Goal: Task Accomplishment & Management: Manage account settings

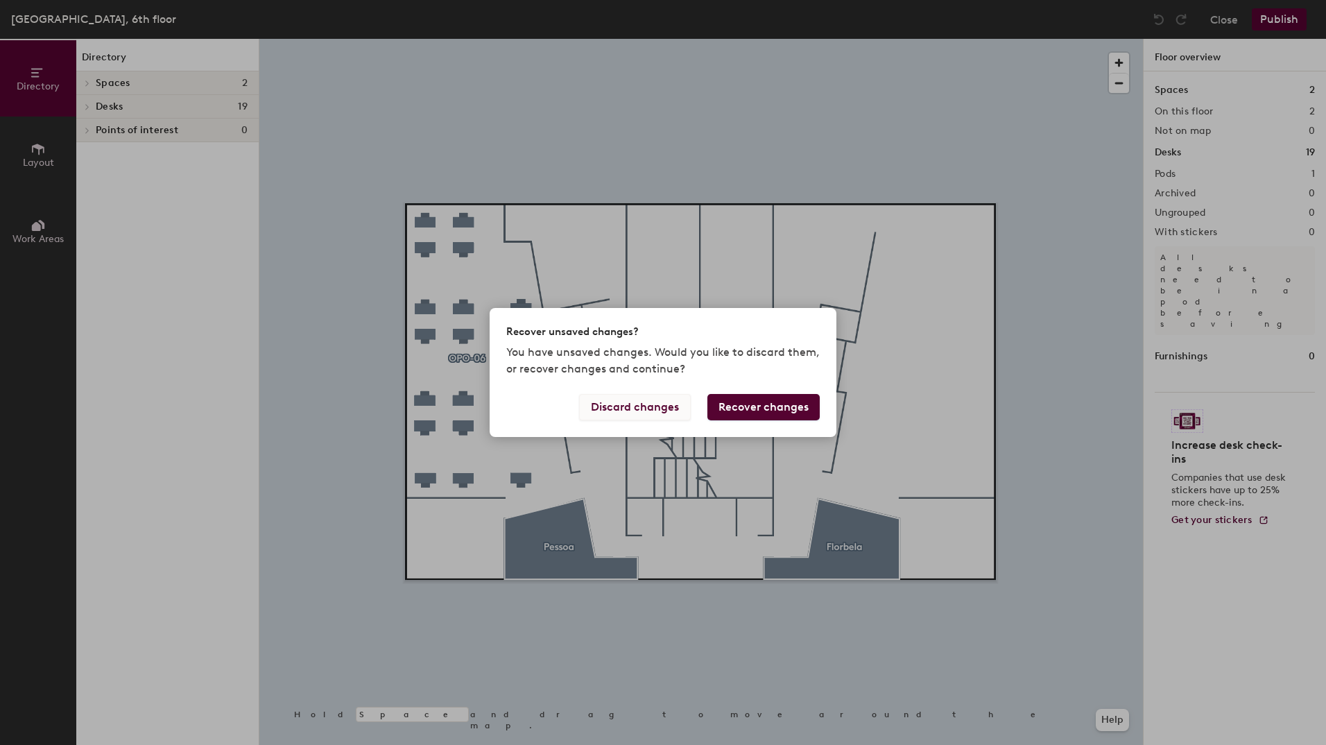
click at [622, 408] on button "Discard changes" at bounding box center [635, 407] width 112 height 26
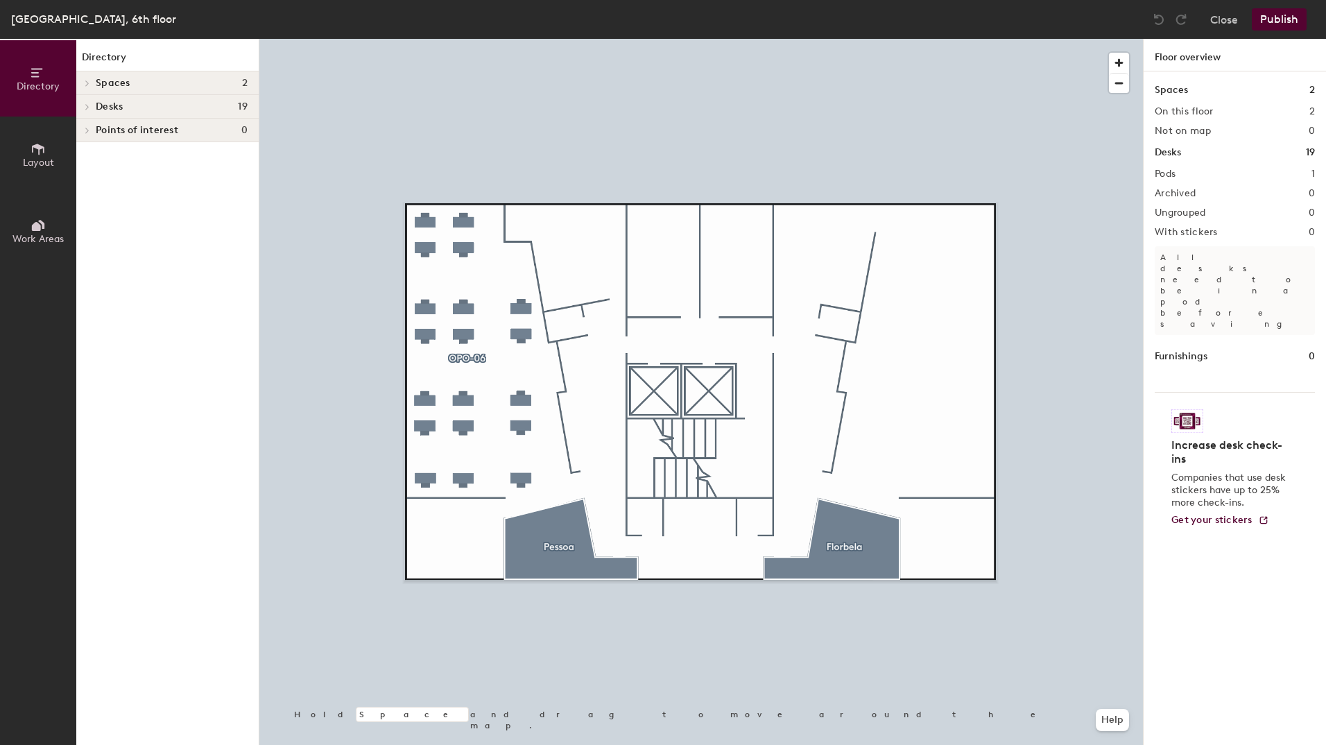
click at [50, 153] on button "Layout" at bounding box center [38, 155] width 76 height 76
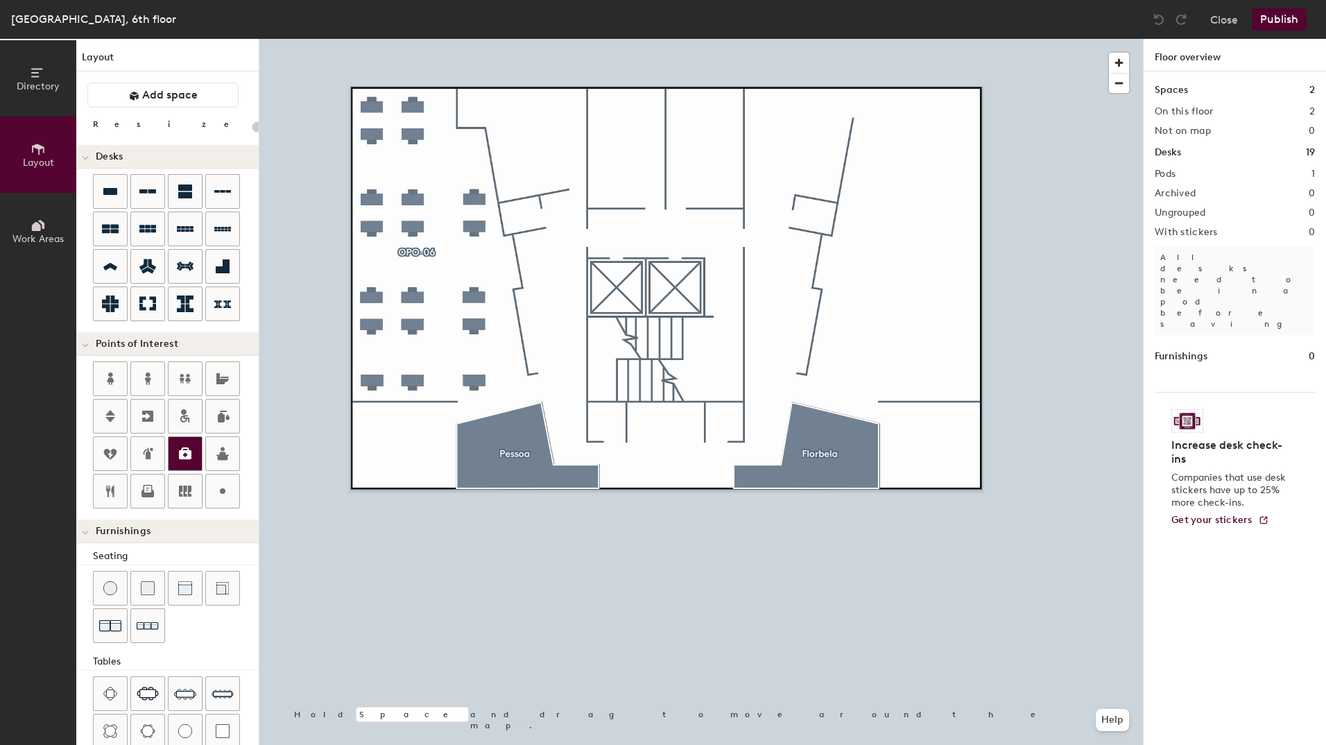
click at [181, 460] on icon at bounding box center [185, 453] width 17 height 17
click at [574, 376] on span "Done" at bounding box center [571, 380] width 41 height 24
click at [141, 488] on icon at bounding box center [147, 491] width 17 height 17
click at [603, 304] on span "Done" at bounding box center [598, 309] width 41 height 24
click at [112, 492] on icon at bounding box center [110, 491] width 8 height 12
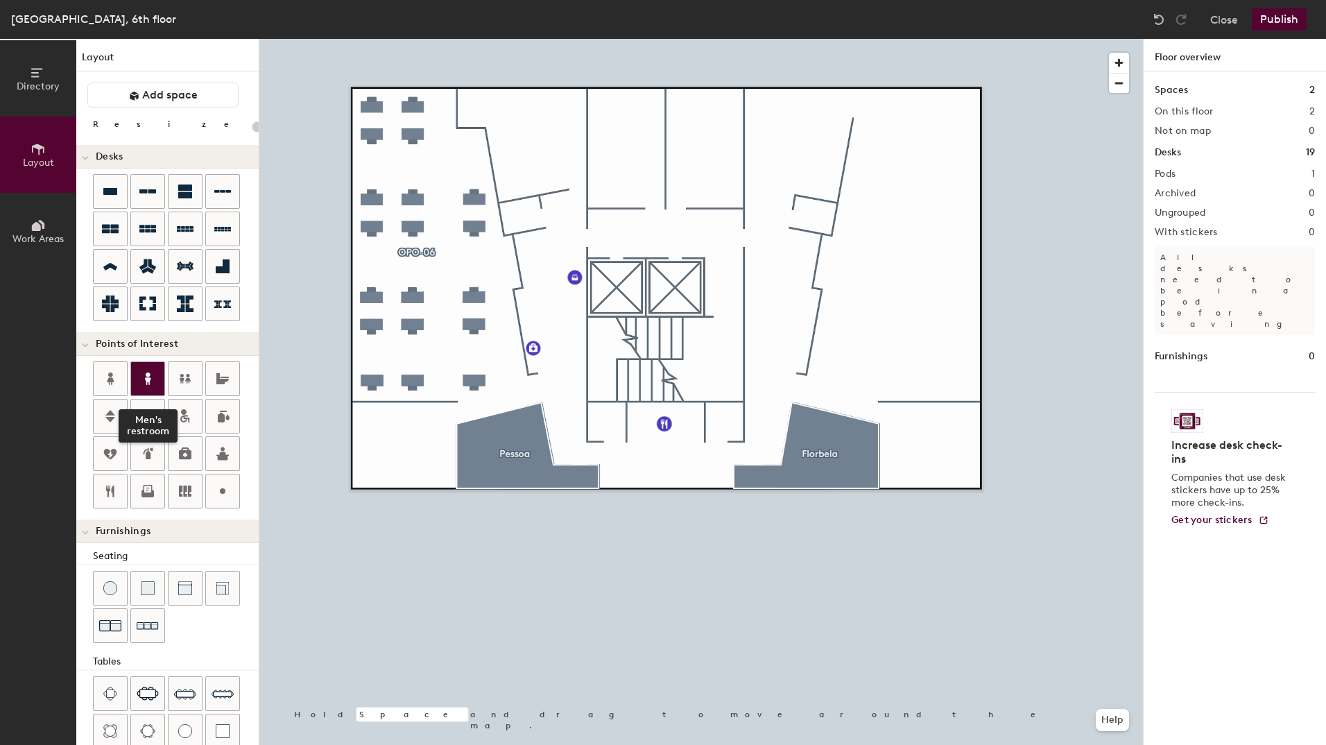
click at [153, 378] on icon at bounding box center [147, 378] width 17 height 17
click at [146, 381] on icon at bounding box center [148, 378] width 6 height 12
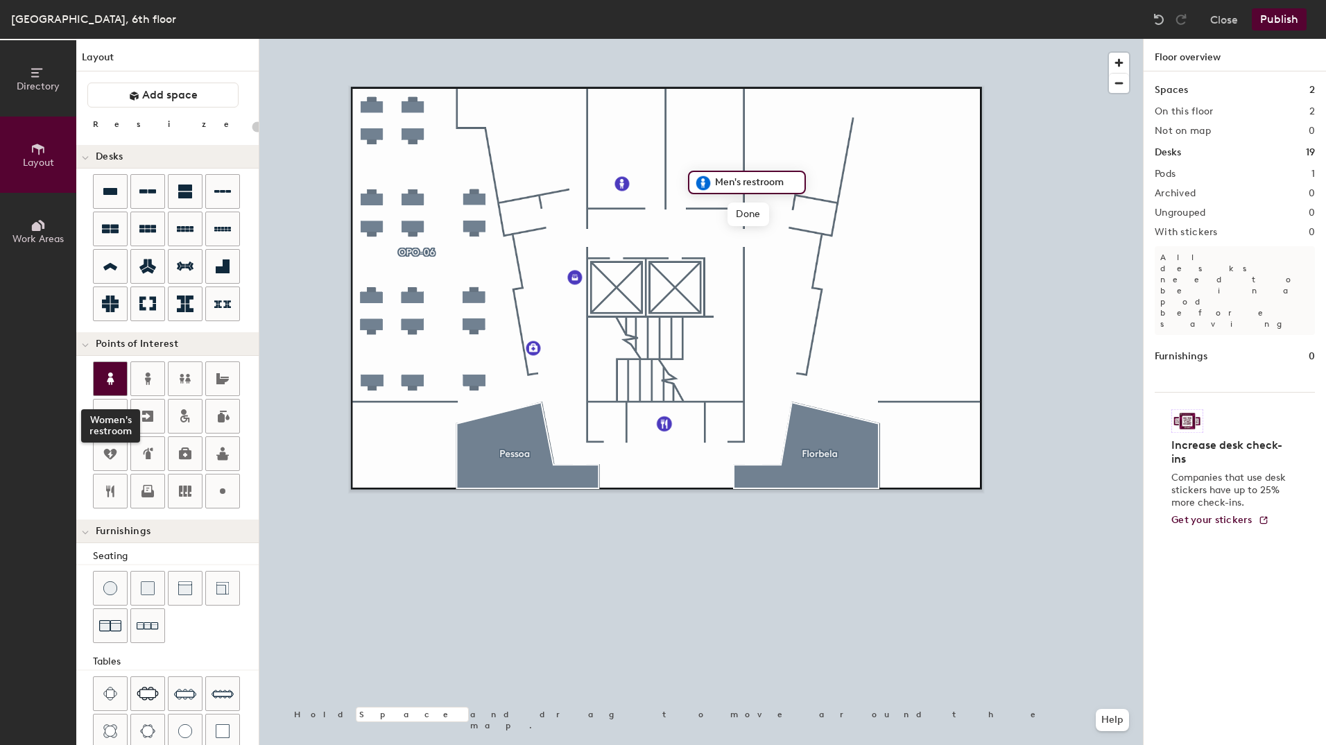
click at [104, 381] on icon at bounding box center [110, 378] width 17 height 17
click at [746, 216] on span "Delete" at bounding box center [751, 215] width 49 height 24
click at [799, 39] on div at bounding box center [701, 39] width 884 height 0
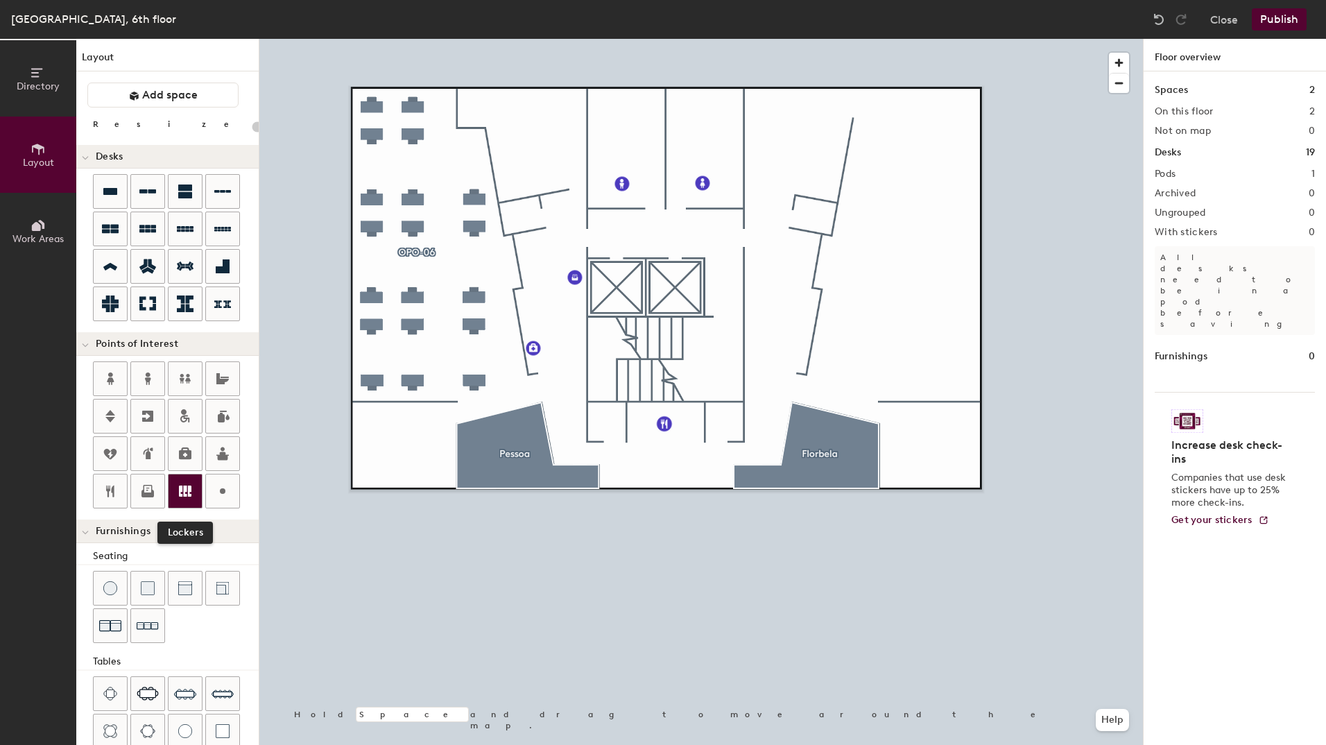
click at [185, 494] on icon at bounding box center [185, 490] width 12 height 11
type input "20"
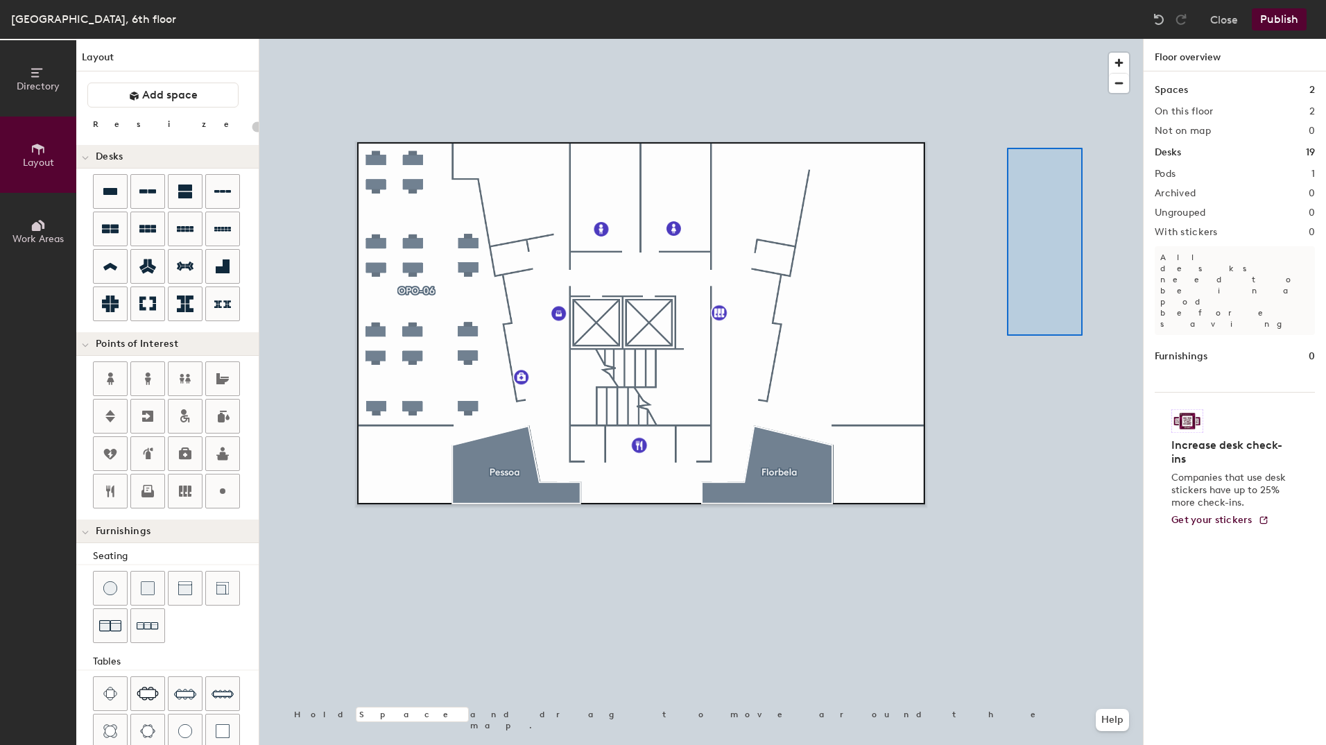
click at [1080, 39] on div at bounding box center [701, 39] width 884 height 0
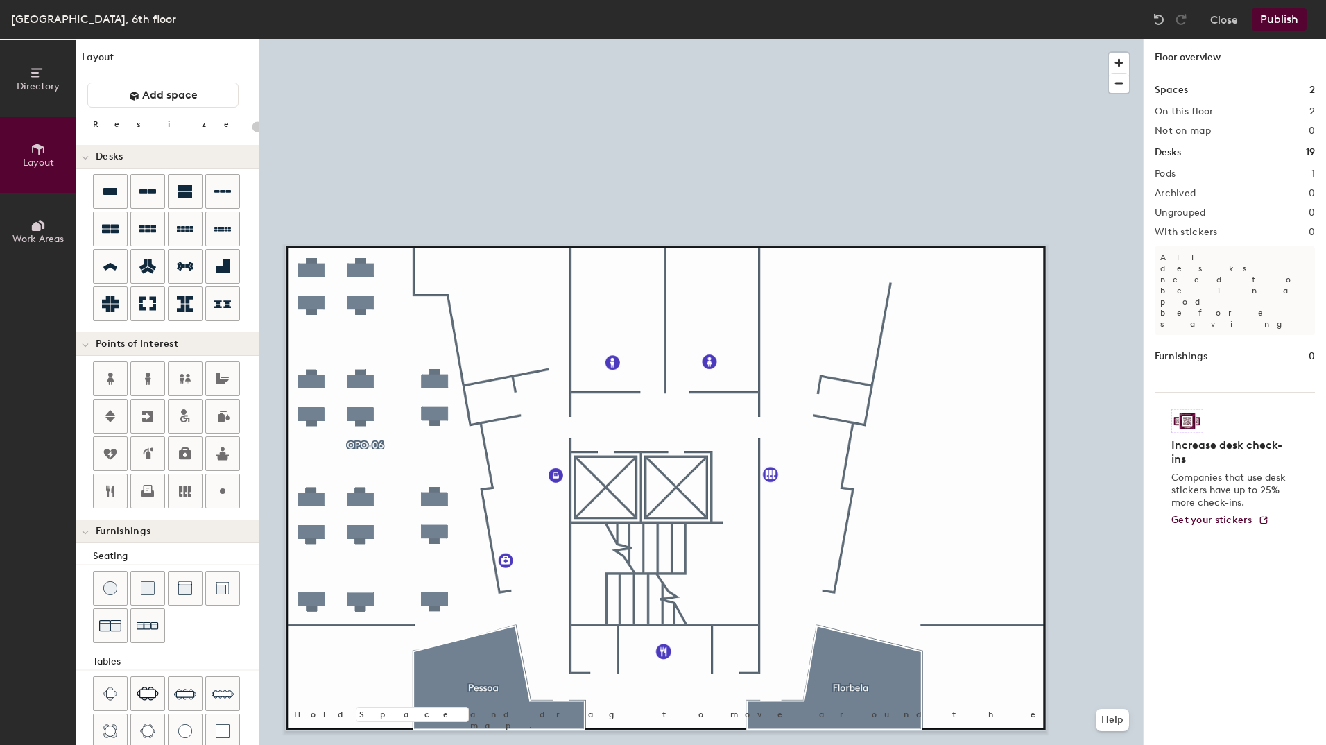
click at [33, 79] on icon at bounding box center [38, 72] width 15 height 15
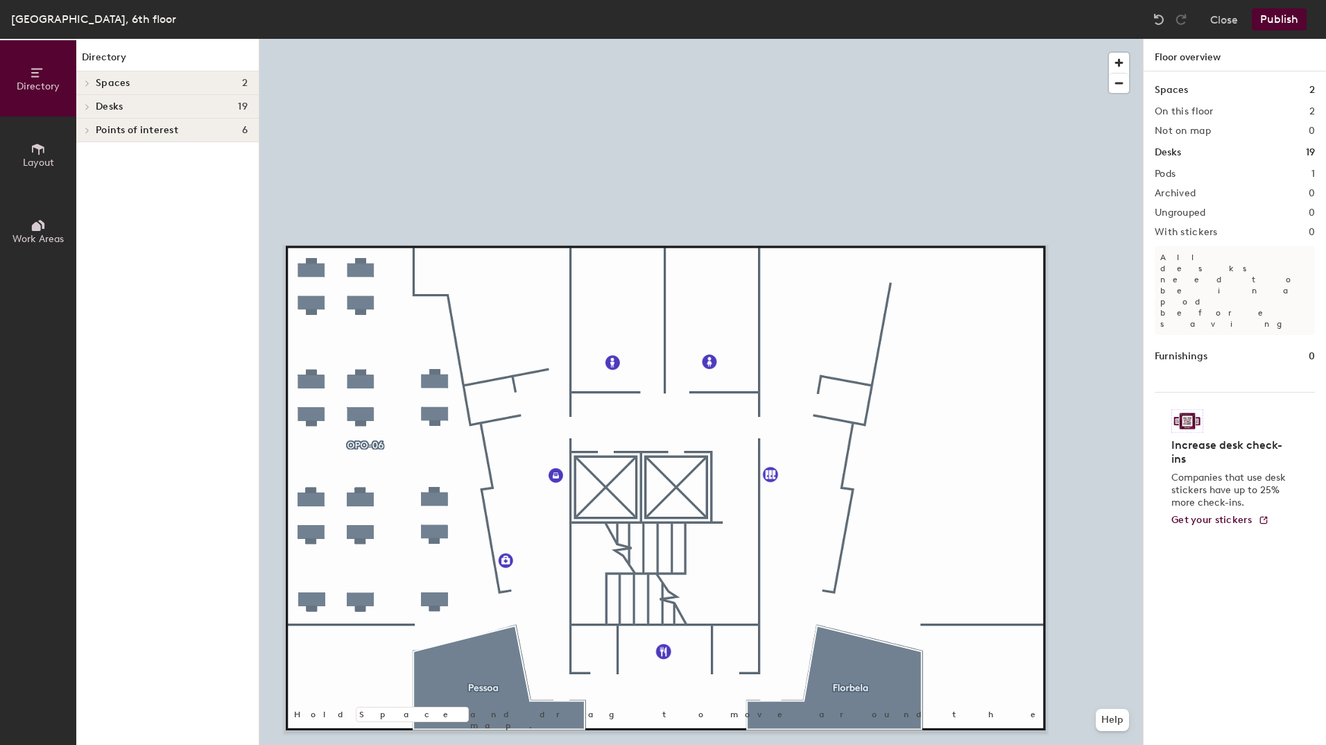
click at [31, 17] on div "Porto, 6th floor" at bounding box center [93, 18] width 165 height 17
click at [1280, 15] on button "Publish" at bounding box center [1279, 19] width 55 height 22
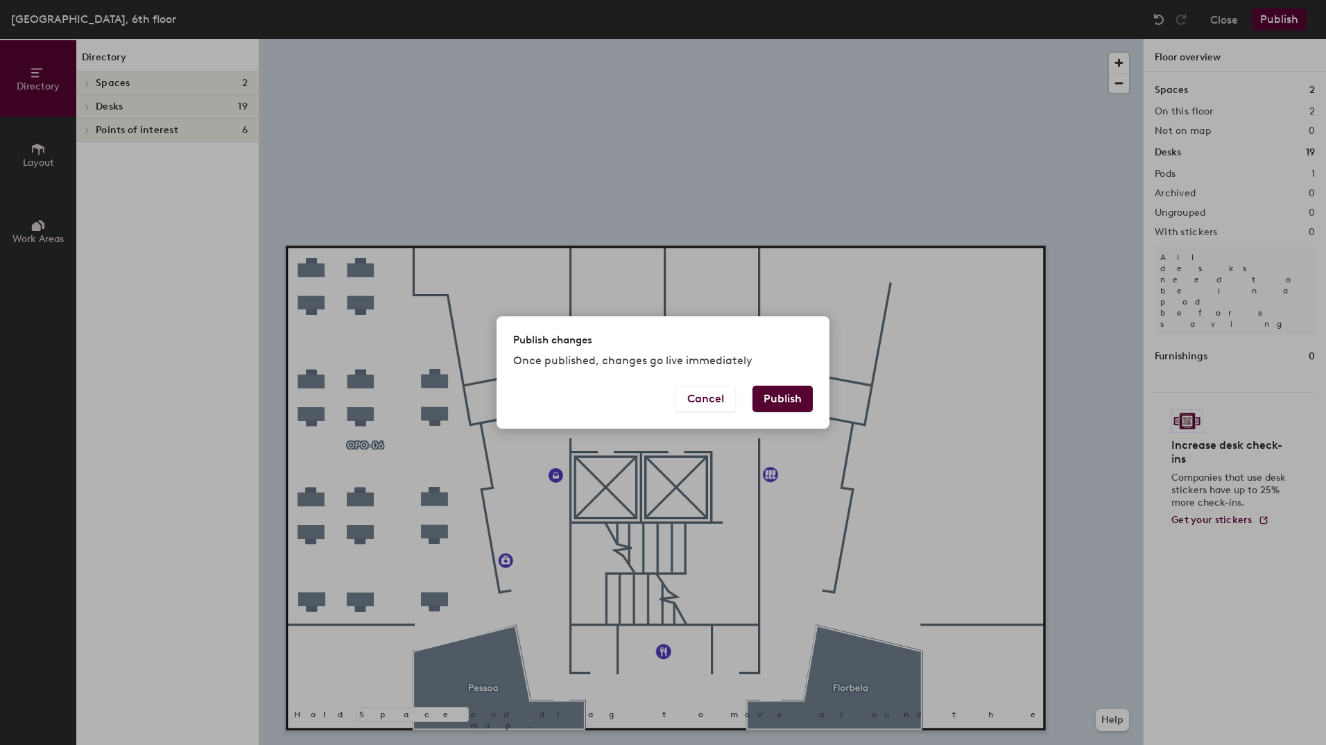
click at [772, 395] on button "Publish" at bounding box center [782, 399] width 60 height 26
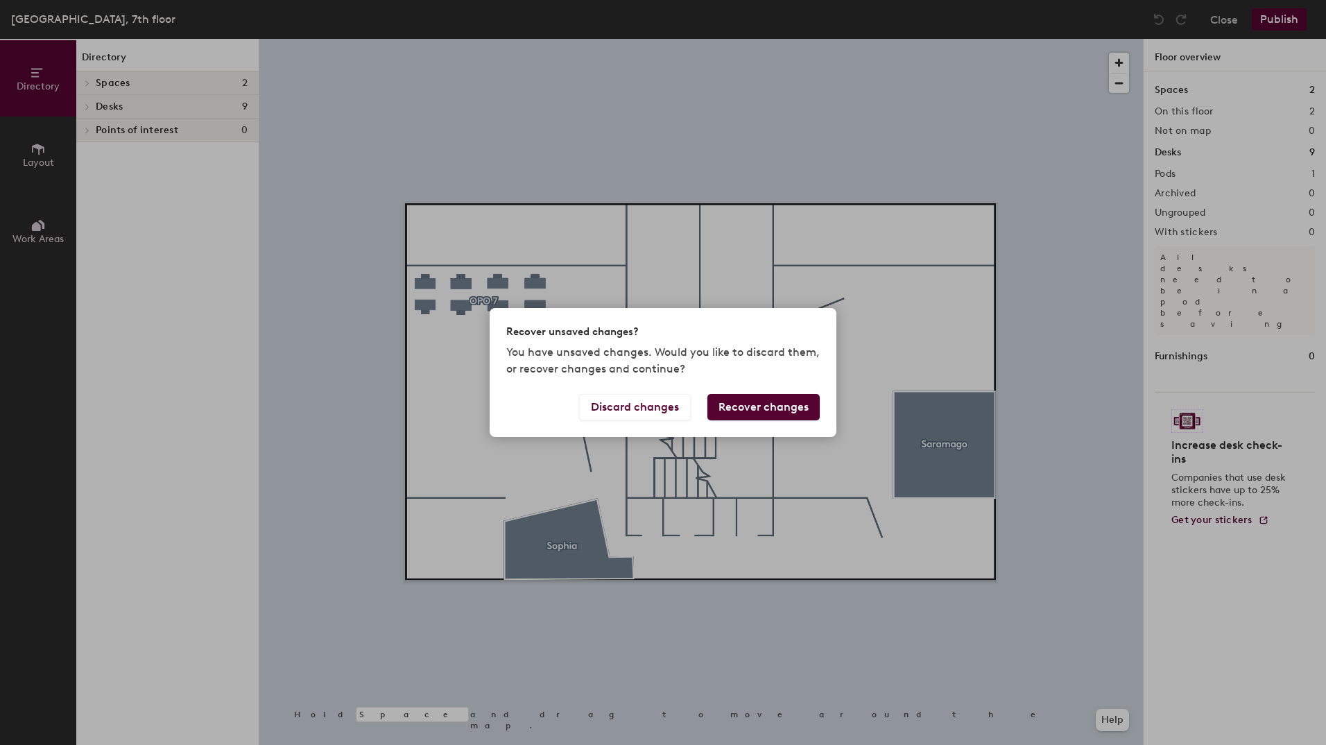
click at [773, 411] on button "Recover changes" at bounding box center [763, 407] width 112 height 26
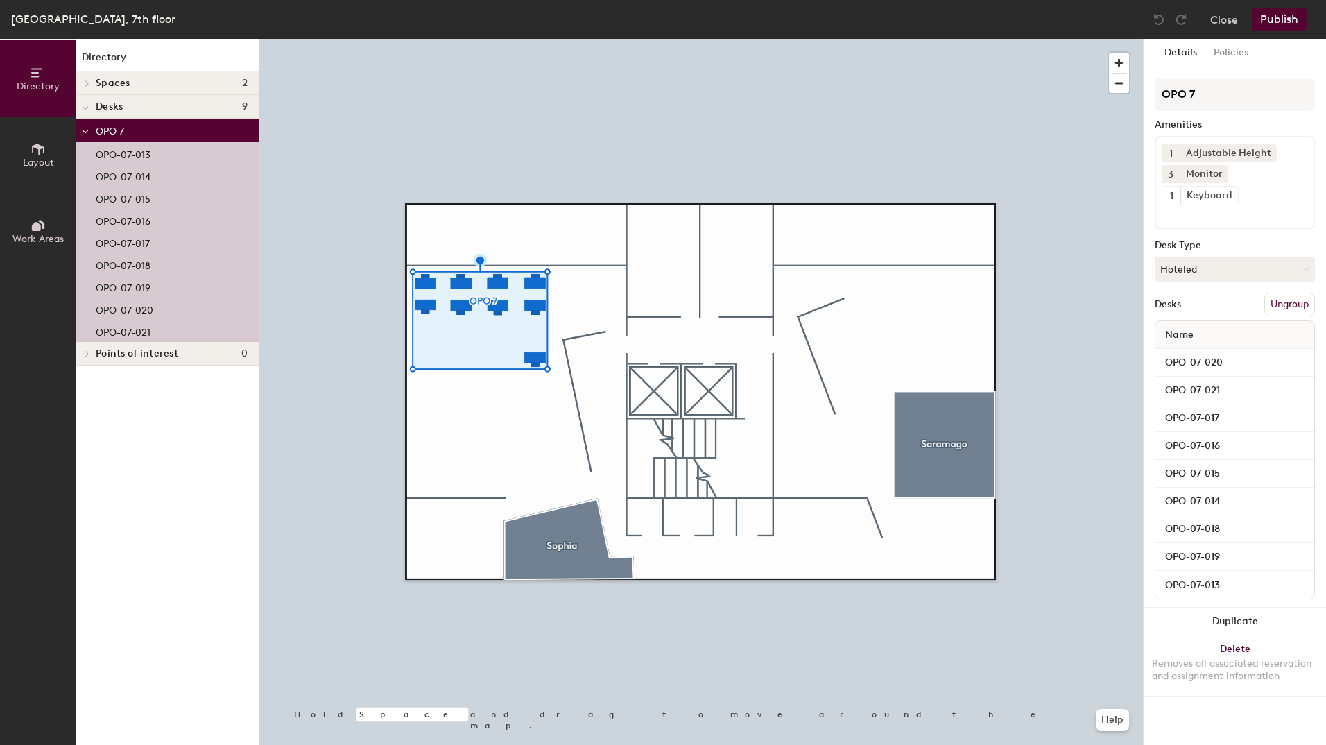
click at [34, 142] on icon at bounding box center [38, 148] width 15 height 15
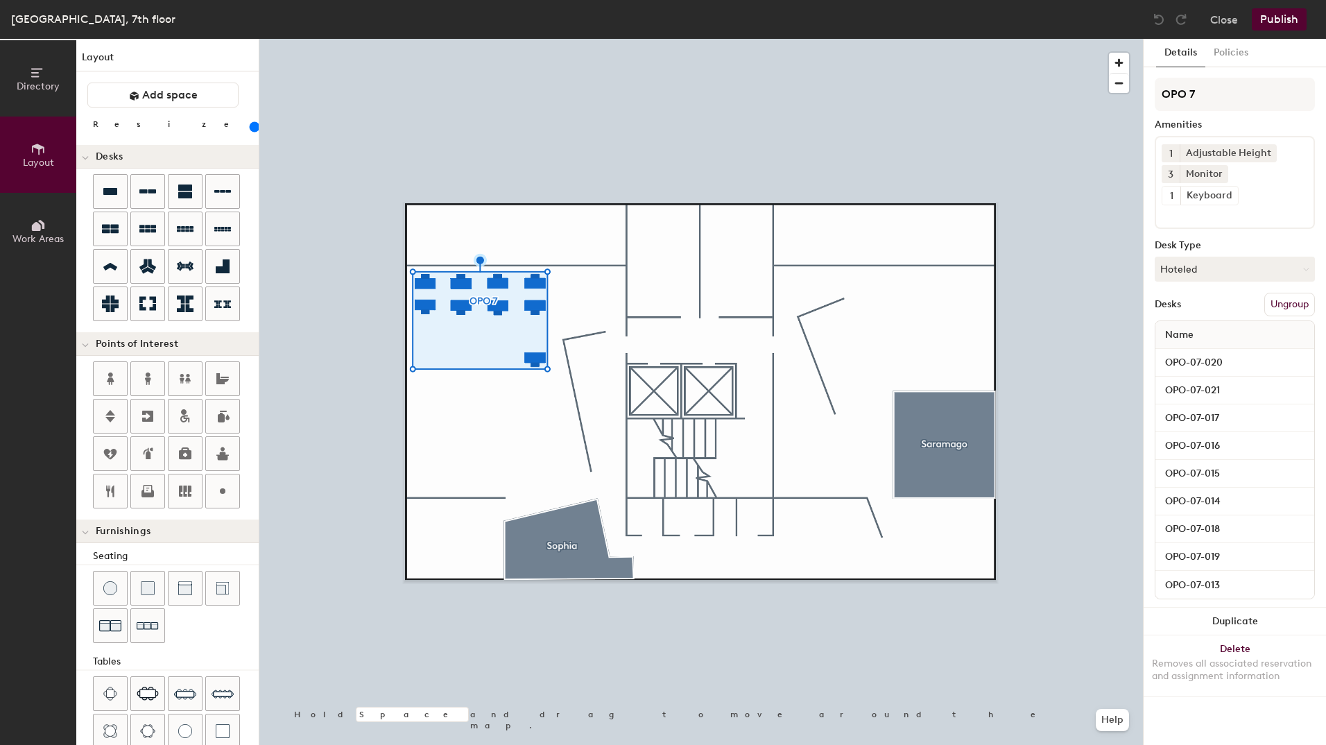
click at [43, 218] on icon at bounding box center [38, 225] width 15 height 15
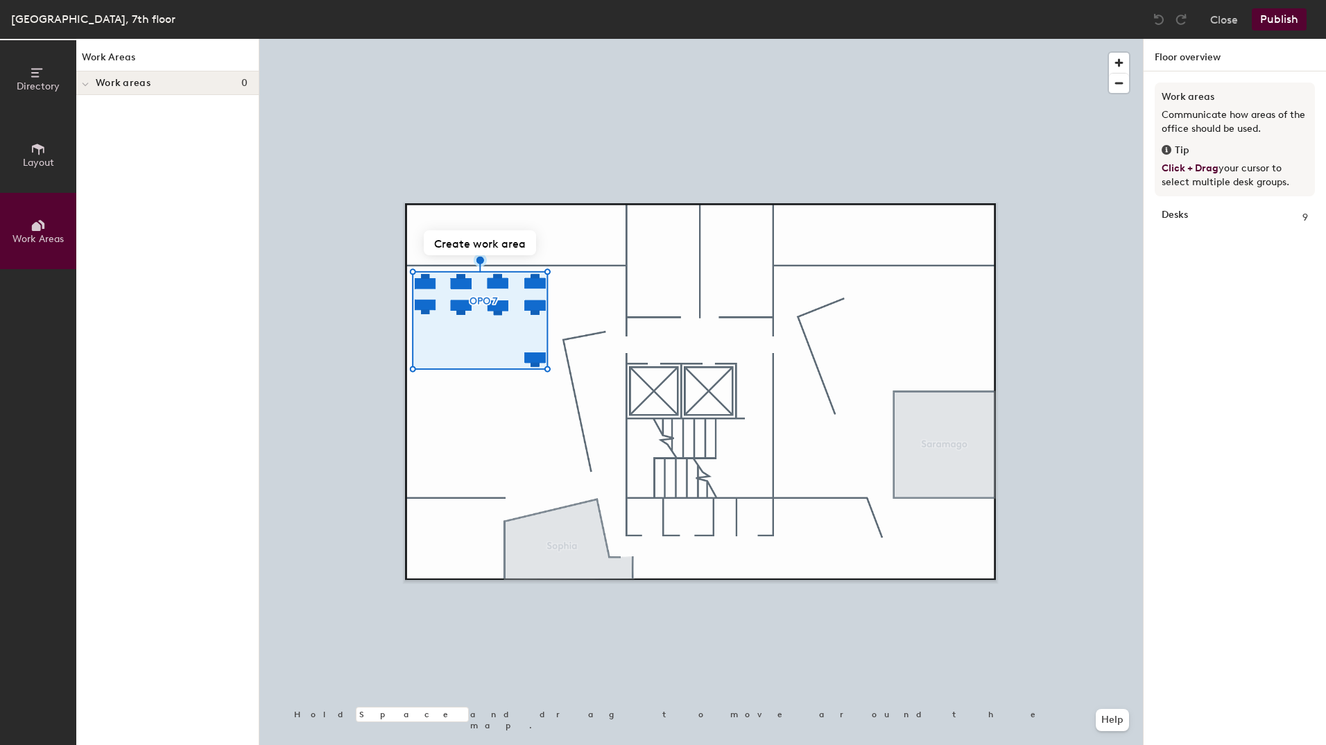
click at [37, 160] on span "Layout" at bounding box center [38, 163] width 31 height 12
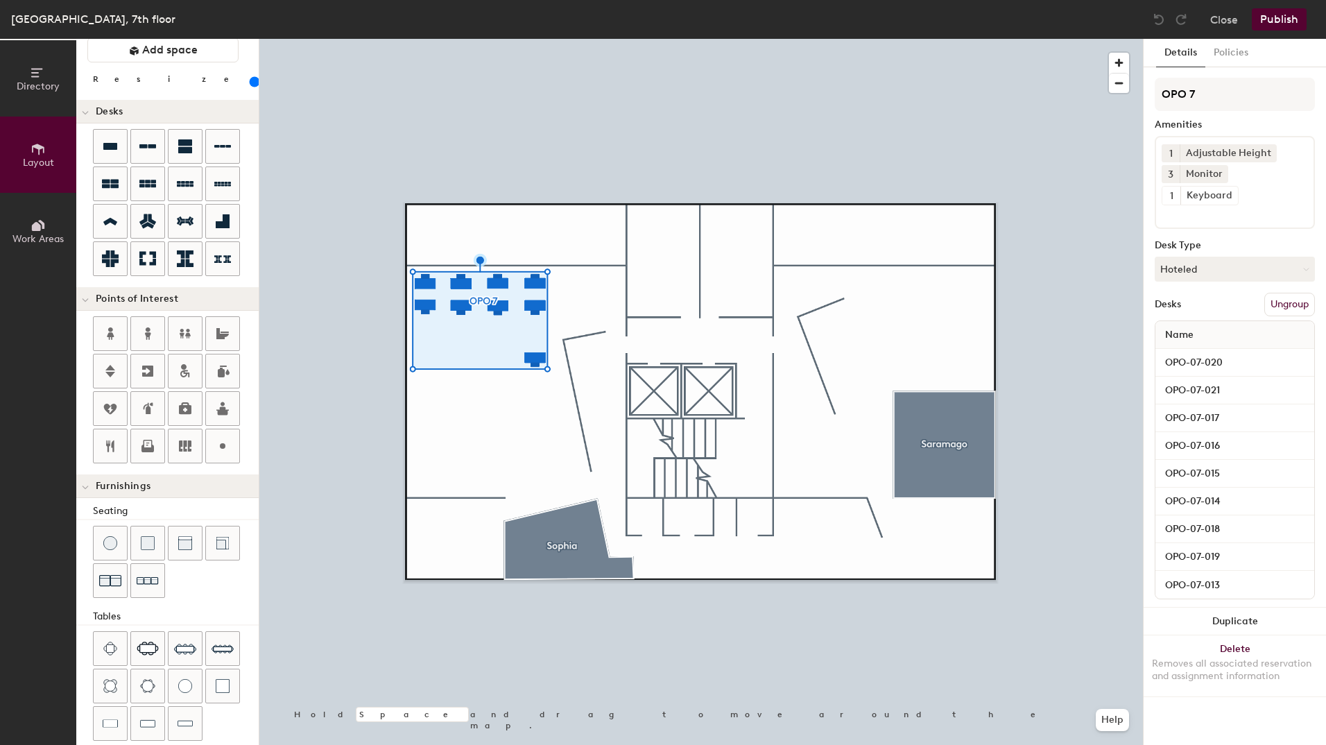
scroll to position [69, 0]
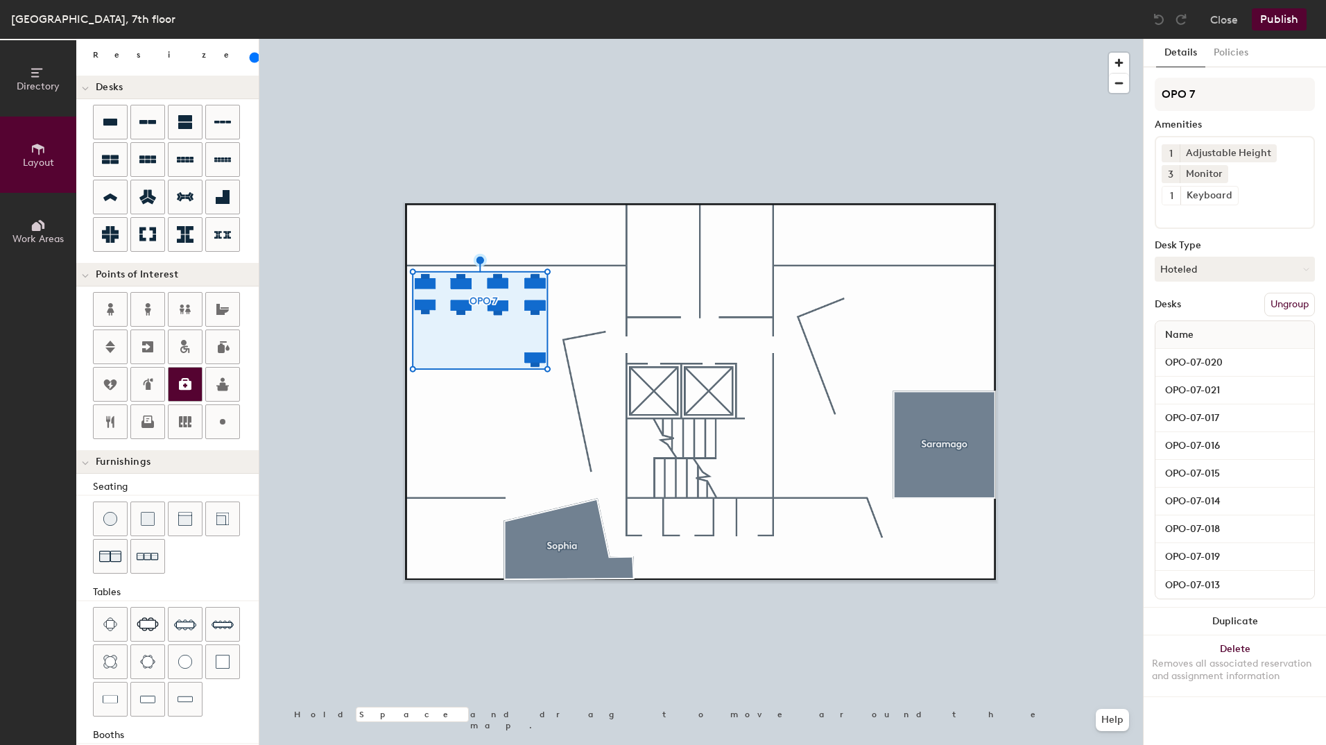
click at [184, 391] on icon at bounding box center [185, 384] width 17 height 17
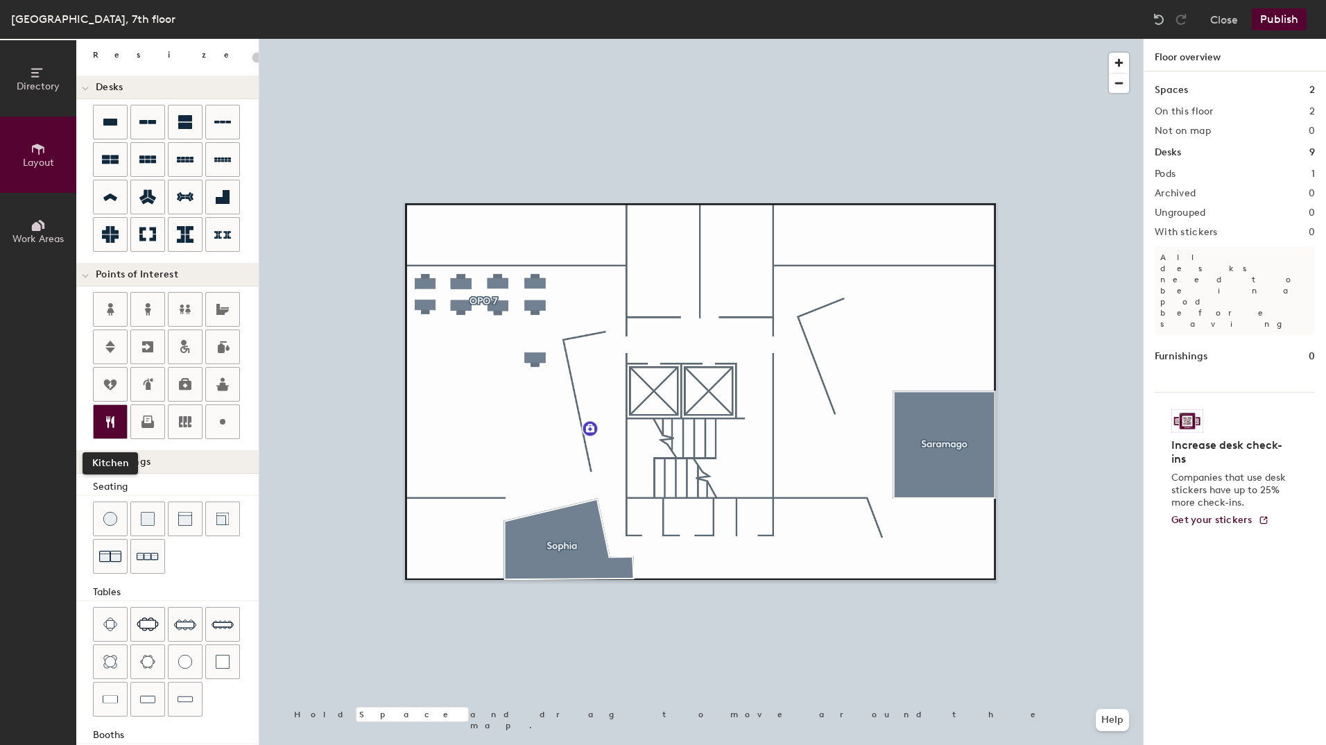
click at [118, 416] on icon at bounding box center [110, 421] width 17 height 17
click at [112, 308] on icon at bounding box center [110, 309] width 17 height 17
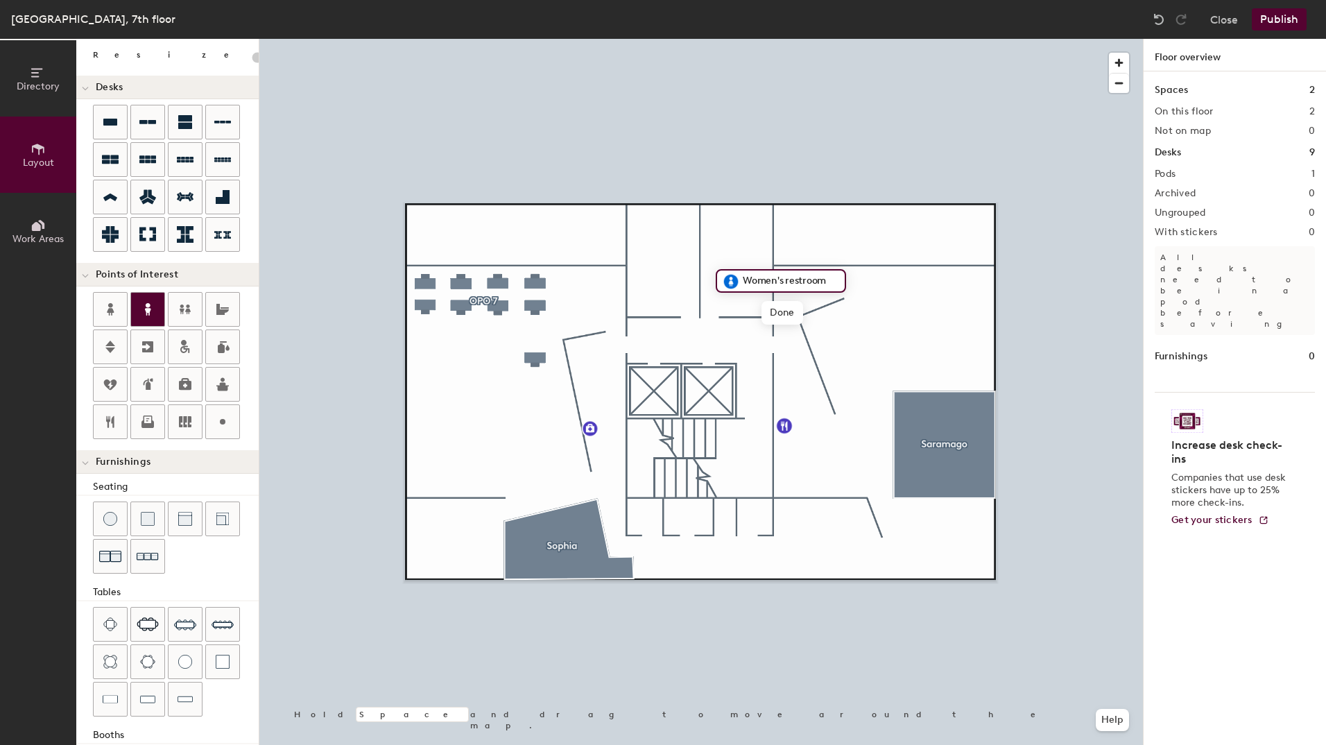
click at [154, 311] on icon at bounding box center [147, 309] width 17 height 17
click at [216, 422] on icon at bounding box center [222, 421] width 17 height 17
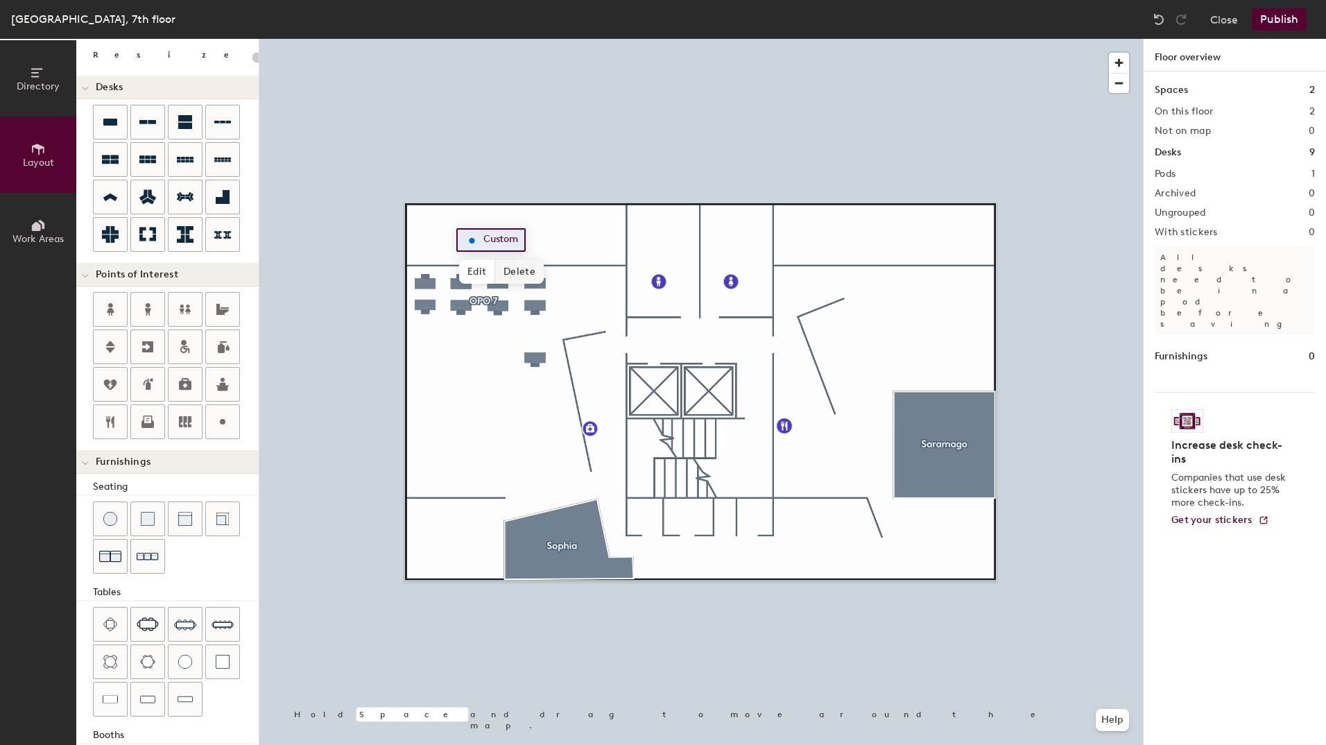
click at [515, 271] on span "Delete" at bounding box center [519, 272] width 49 height 24
click at [178, 419] on icon at bounding box center [185, 421] width 17 height 17
click at [647, 39] on div at bounding box center [701, 39] width 884 height 0
click at [662, 39] on div at bounding box center [701, 39] width 884 height 0
click at [730, 39] on div at bounding box center [701, 39] width 884 height 0
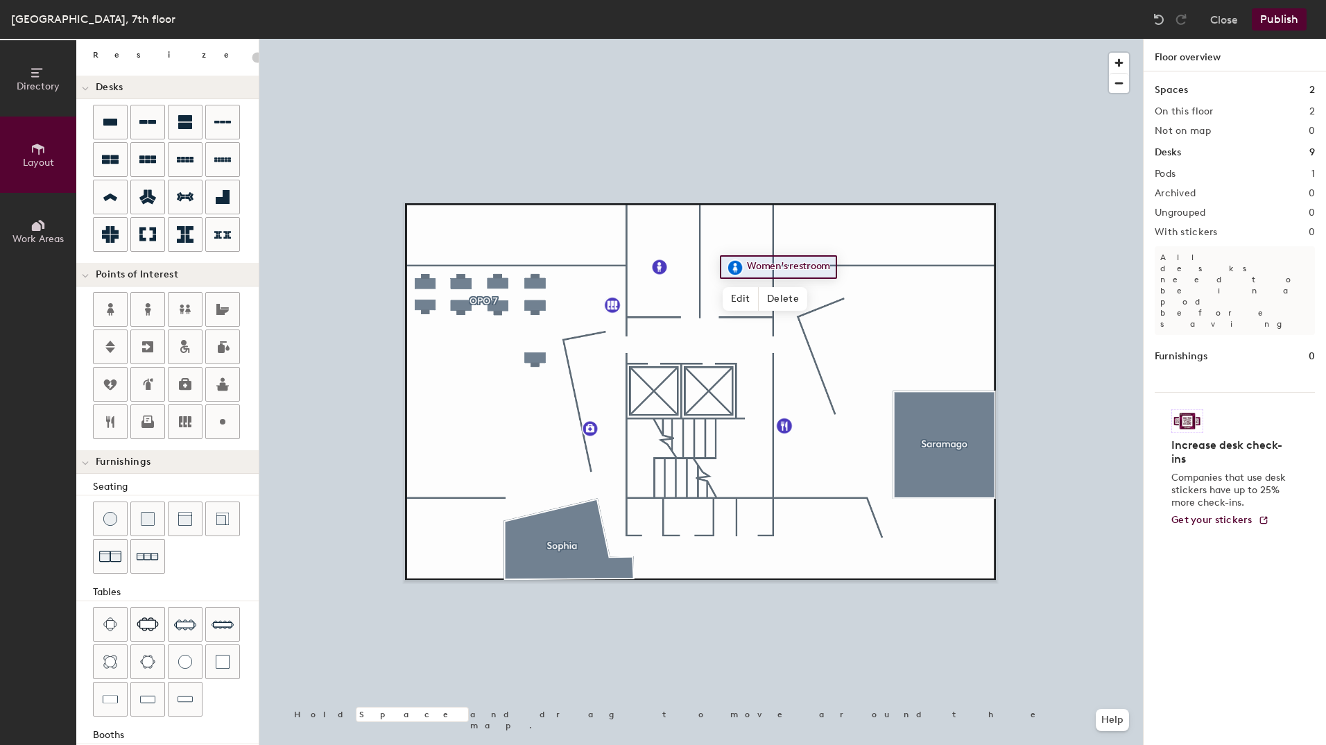
click at [715, 39] on div at bounding box center [701, 39] width 884 height 0
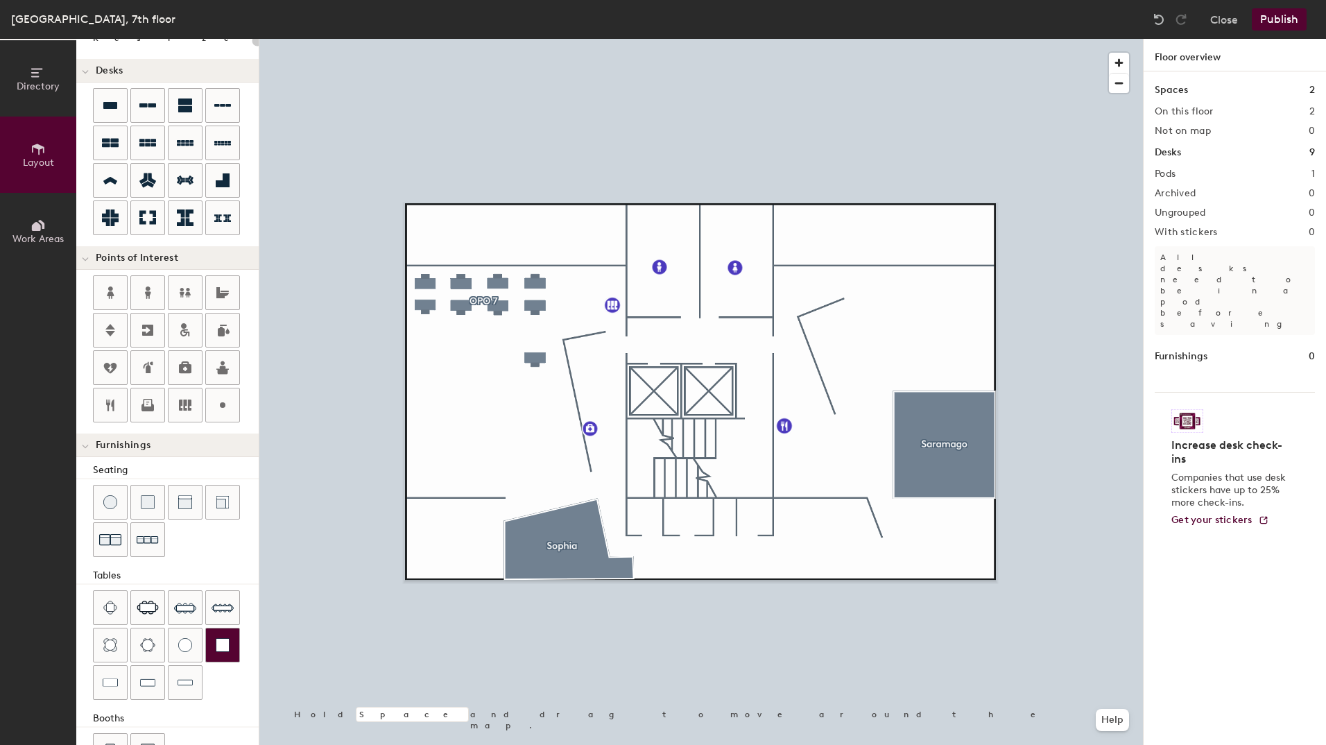
scroll to position [62, 0]
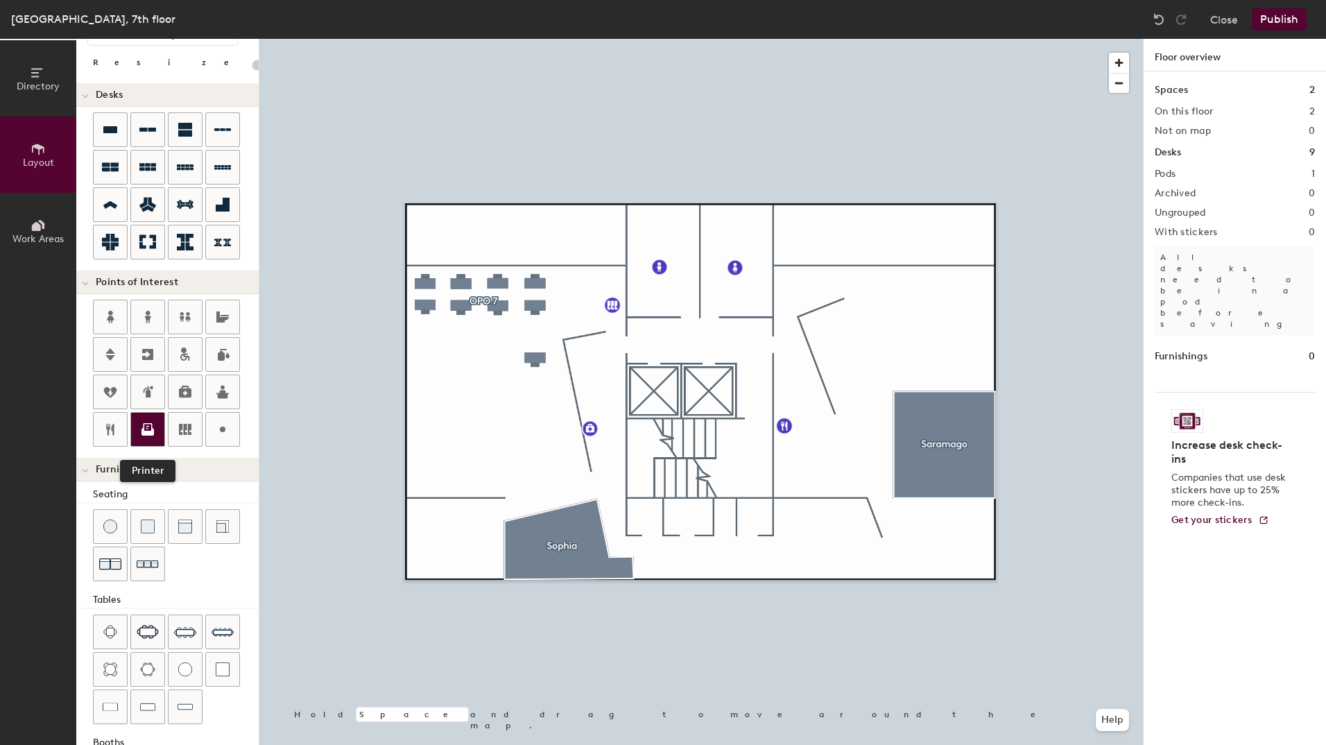
click at [155, 433] on icon at bounding box center [147, 429] width 17 height 17
click at [146, 428] on icon at bounding box center [147, 429] width 17 height 17
click at [1296, 12] on button "Publish" at bounding box center [1279, 19] width 55 height 22
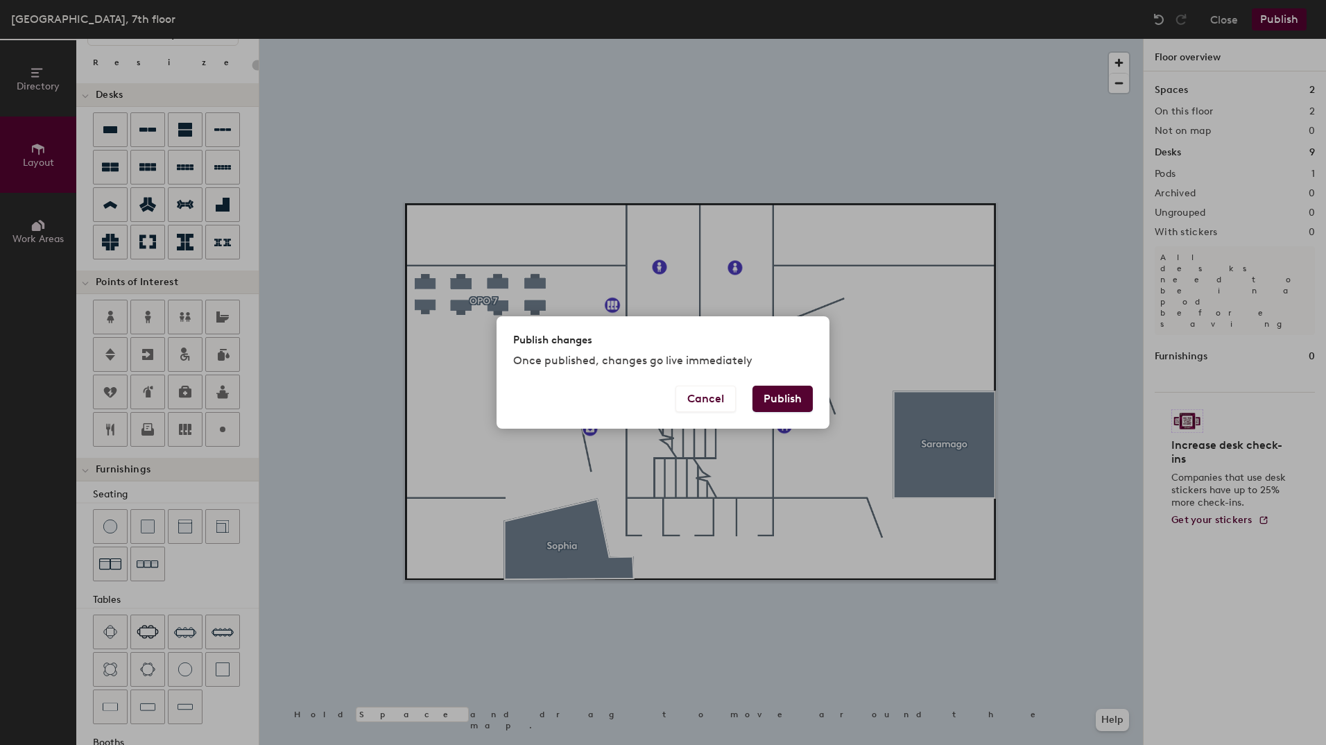
click at [790, 400] on button "Publish" at bounding box center [782, 399] width 60 height 26
type input "20"
